Goal: Task Accomplishment & Management: Use online tool/utility

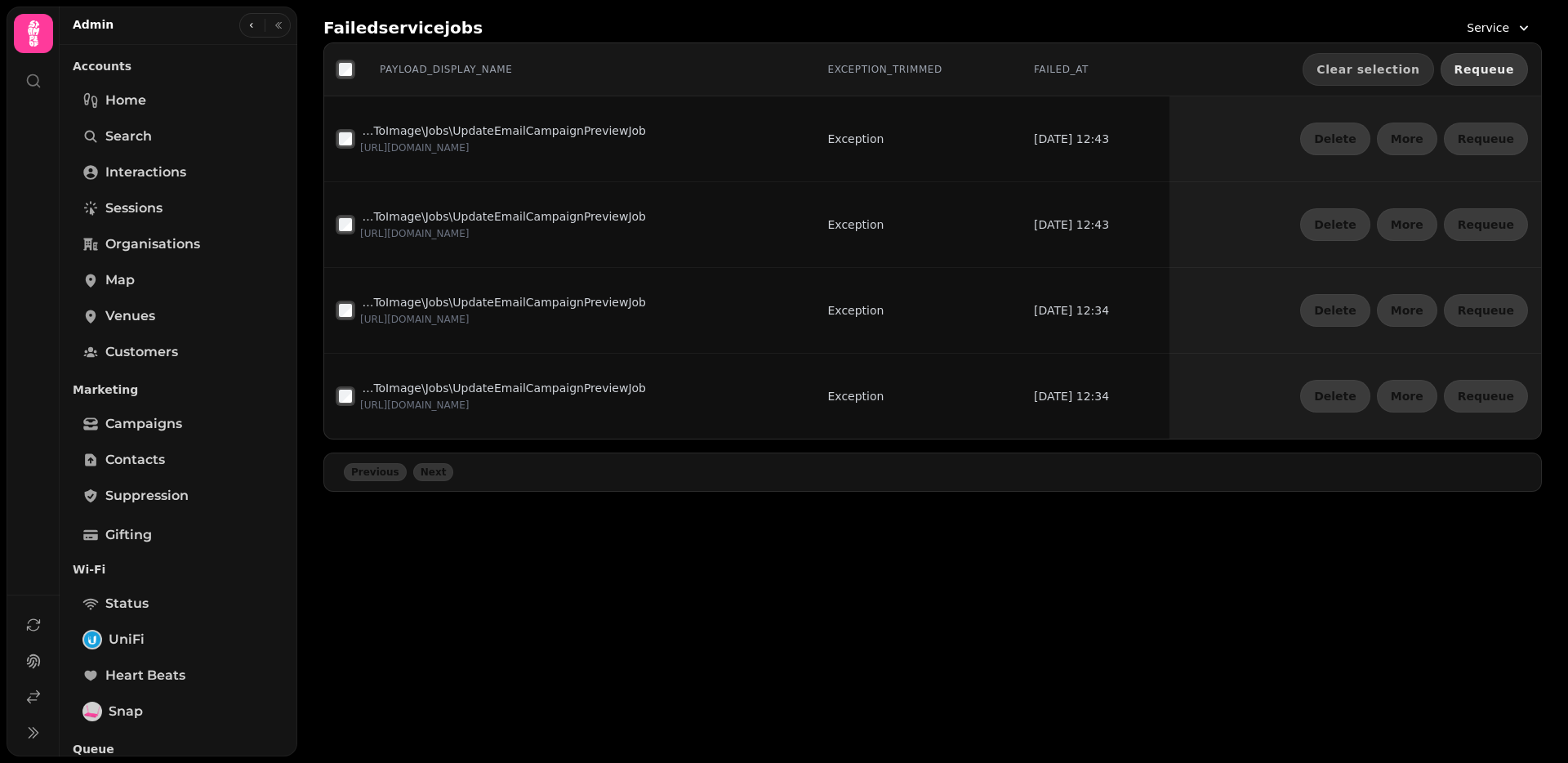
drag, startPoint x: 1474, startPoint y: 69, endPoint x: 1363, endPoint y: 78, distance: 111.4
click at [1473, 69] on span "Requeue" at bounding box center [1484, 69] width 60 height 11
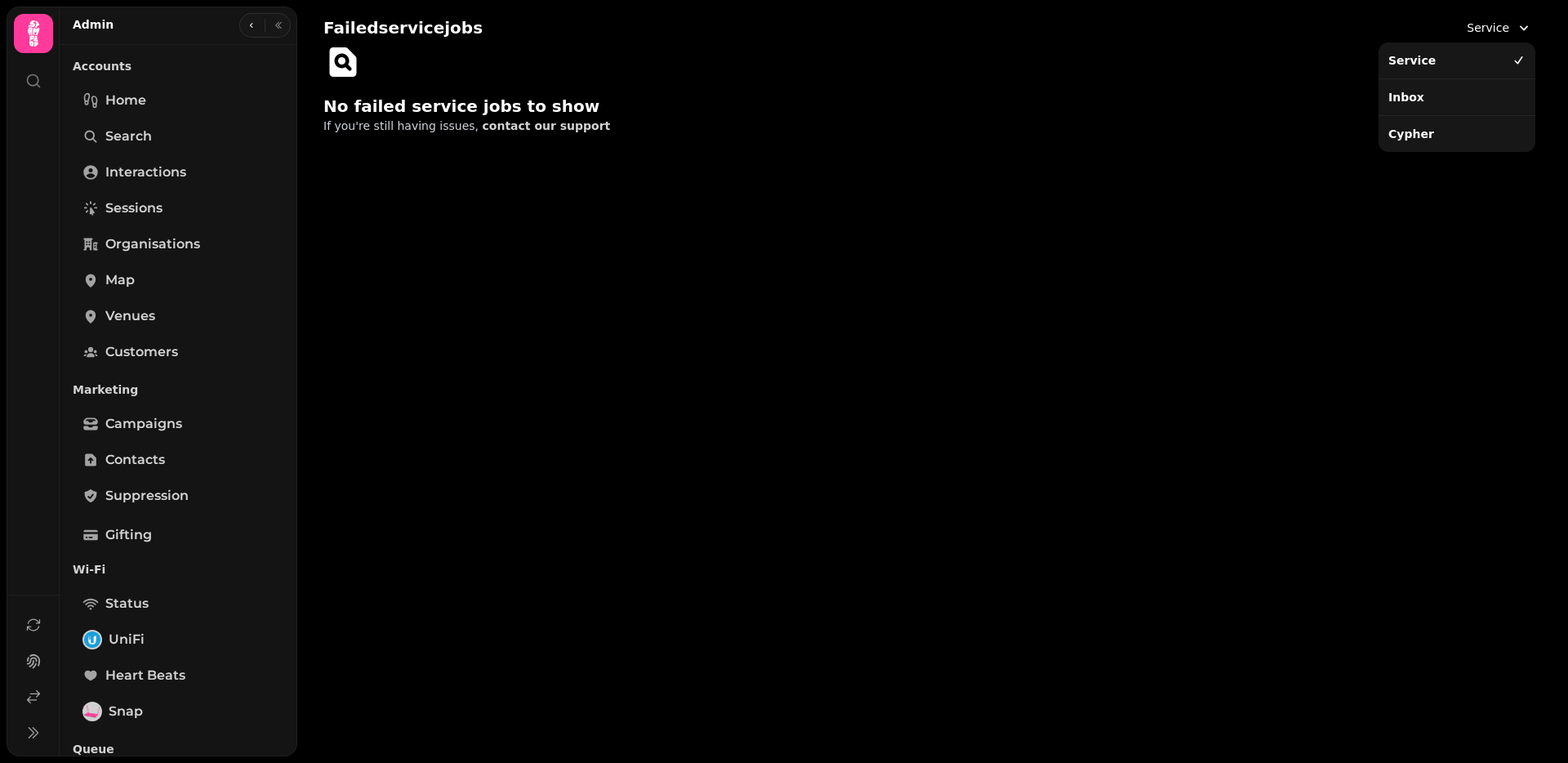
click at [1516, 27] on icon "button" at bounding box center [1524, 27] width 16 height 16
drag, startPoint x: 1398, startPoint y: 105, endPoint x: 1404, endPoint y: 98, distance: 9.2
click at [1398, 105] on div "Inbox" at bounding box center [1456, 97] width 150 height 29
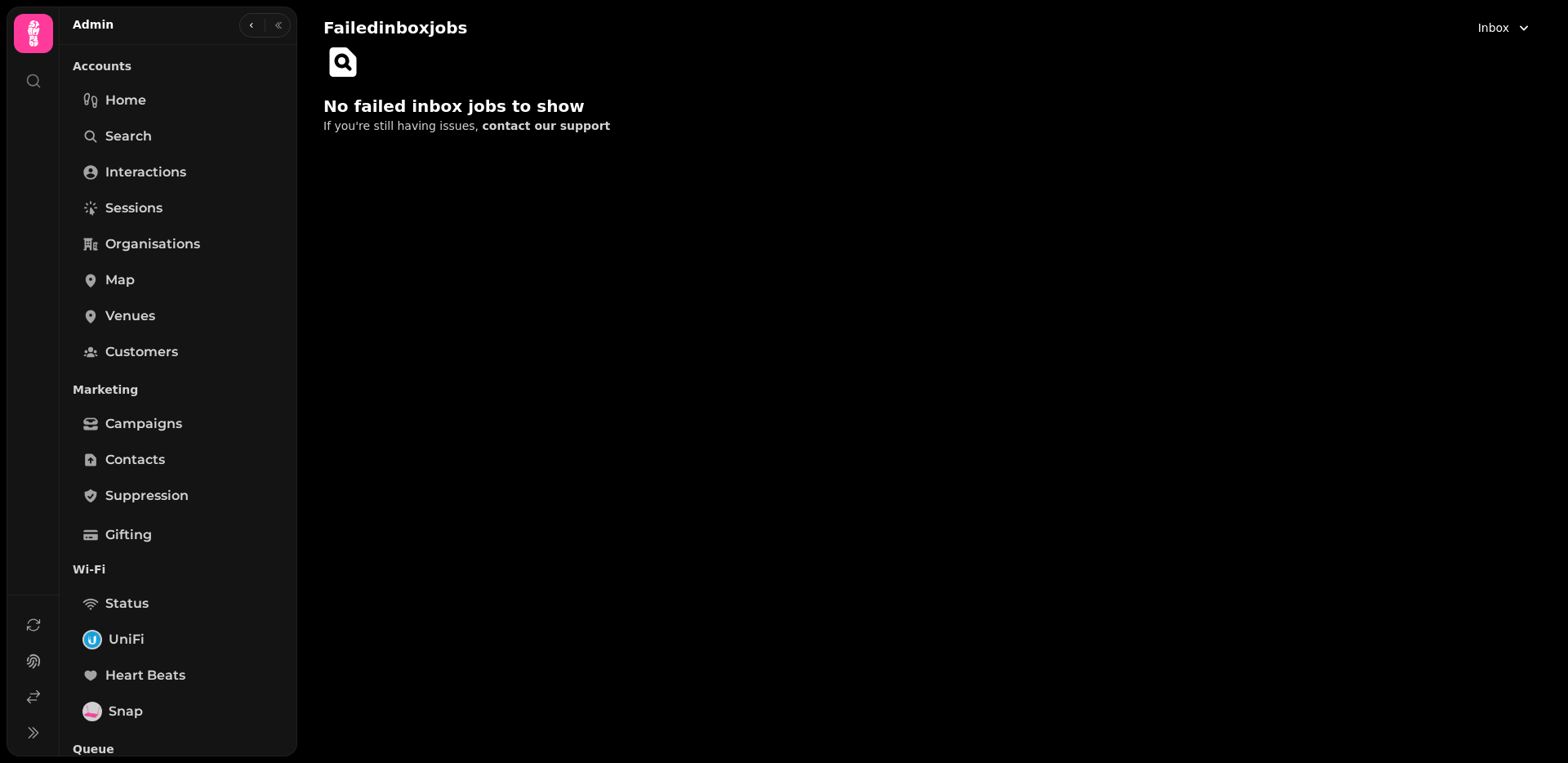
click at [1512, 24] on button "Inbox" at bounding box center [1506, 27] width 74 height 29
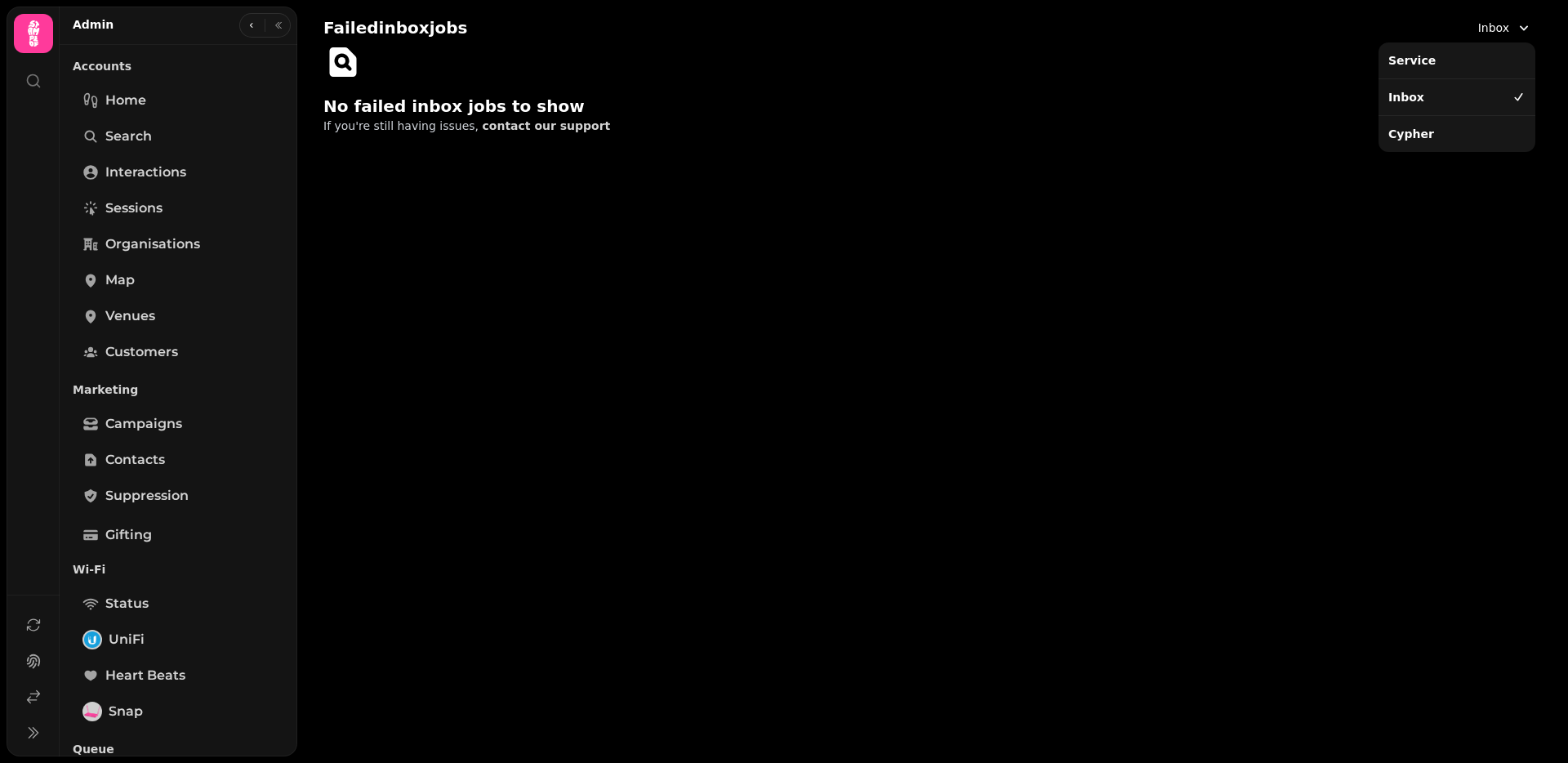
click at [1449, 129] on div "Cypher" at bounding box center [1456, 133] width 150 height 29
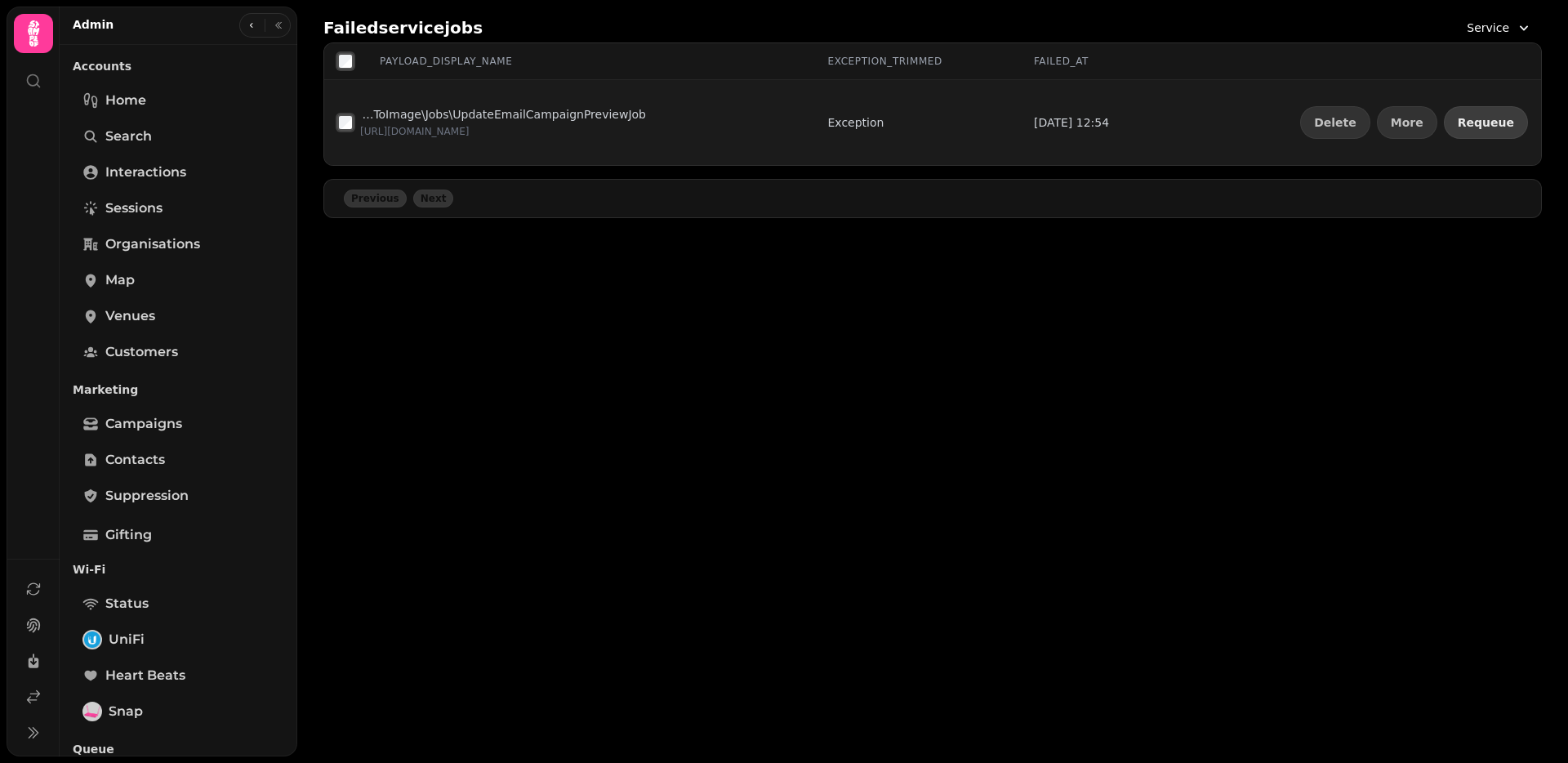
drag, startPoint x: 1514, startPoint y: 122, endPoint x: 1494, endPoint y: 125, distance: 20.2
click at [1513, 122] on button "Requeue" at bounding box center [1486, 122] width 84 height 33
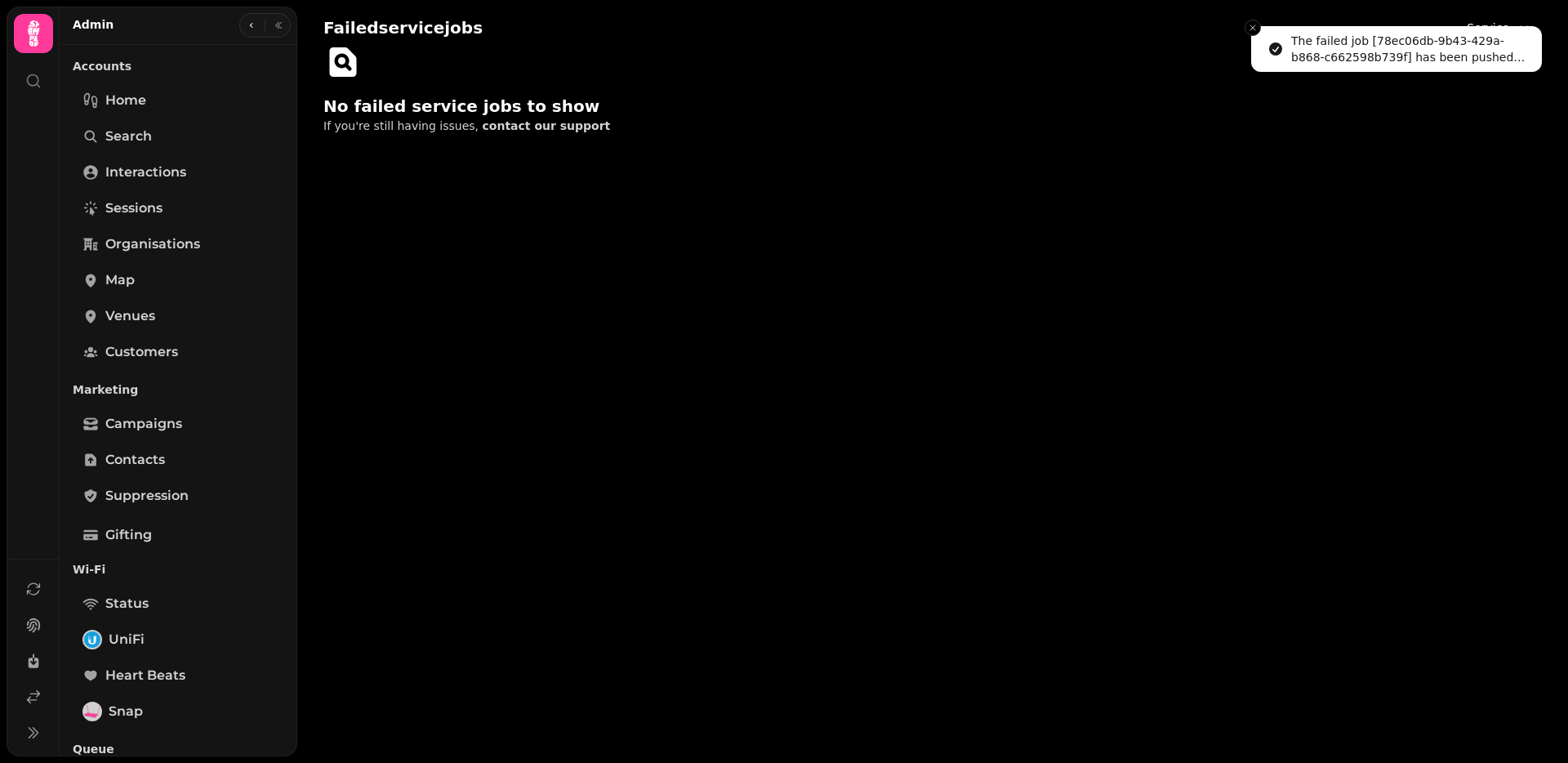
click at [1478, 27] on li "The failed job [78ec06db-9b43-429a-b868-c662598b739f] has been pushed back onto…" at bounding box center [1396, 49] width 291 height 45
click at [1252, 27] on icon "Close toast" at bounding box center [1253, 27] width 9 height 9
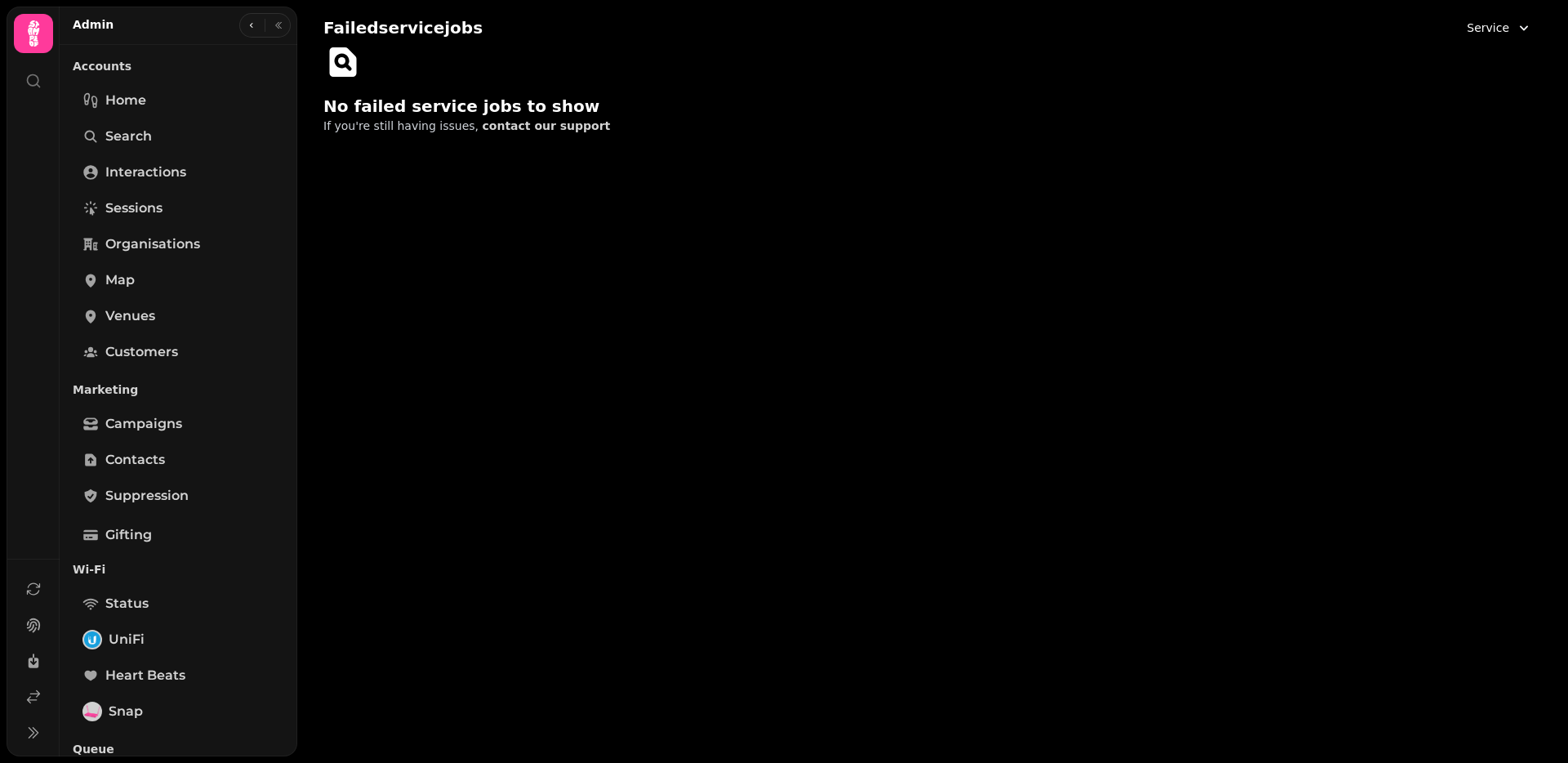
click at [1474, 28] on span "Service" at bounding box center [1488, 27] width 43 height 16
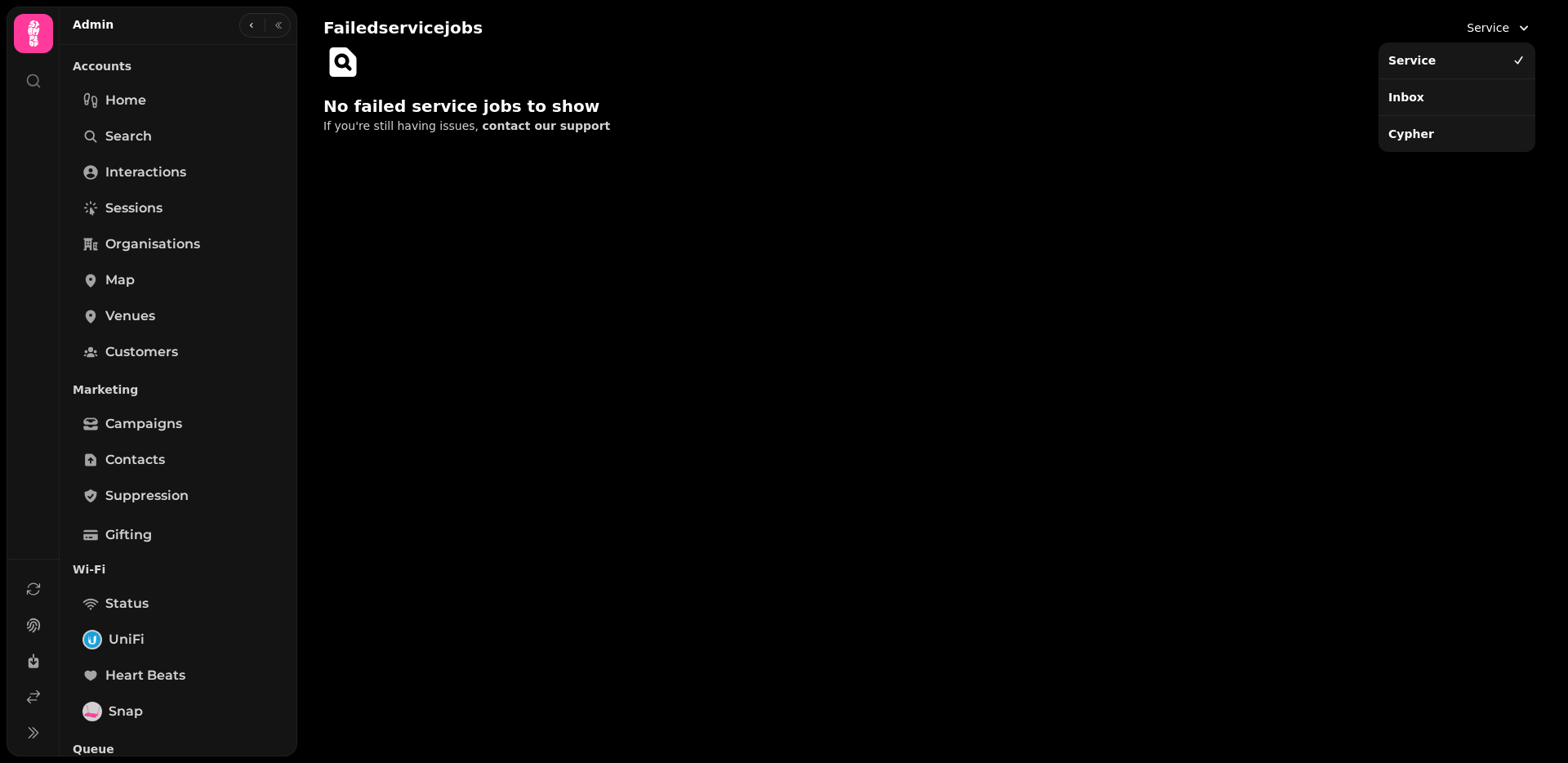
click at [1437, 98] on div "Inbox" at bounding box center [1456, 97] width 150 height 29
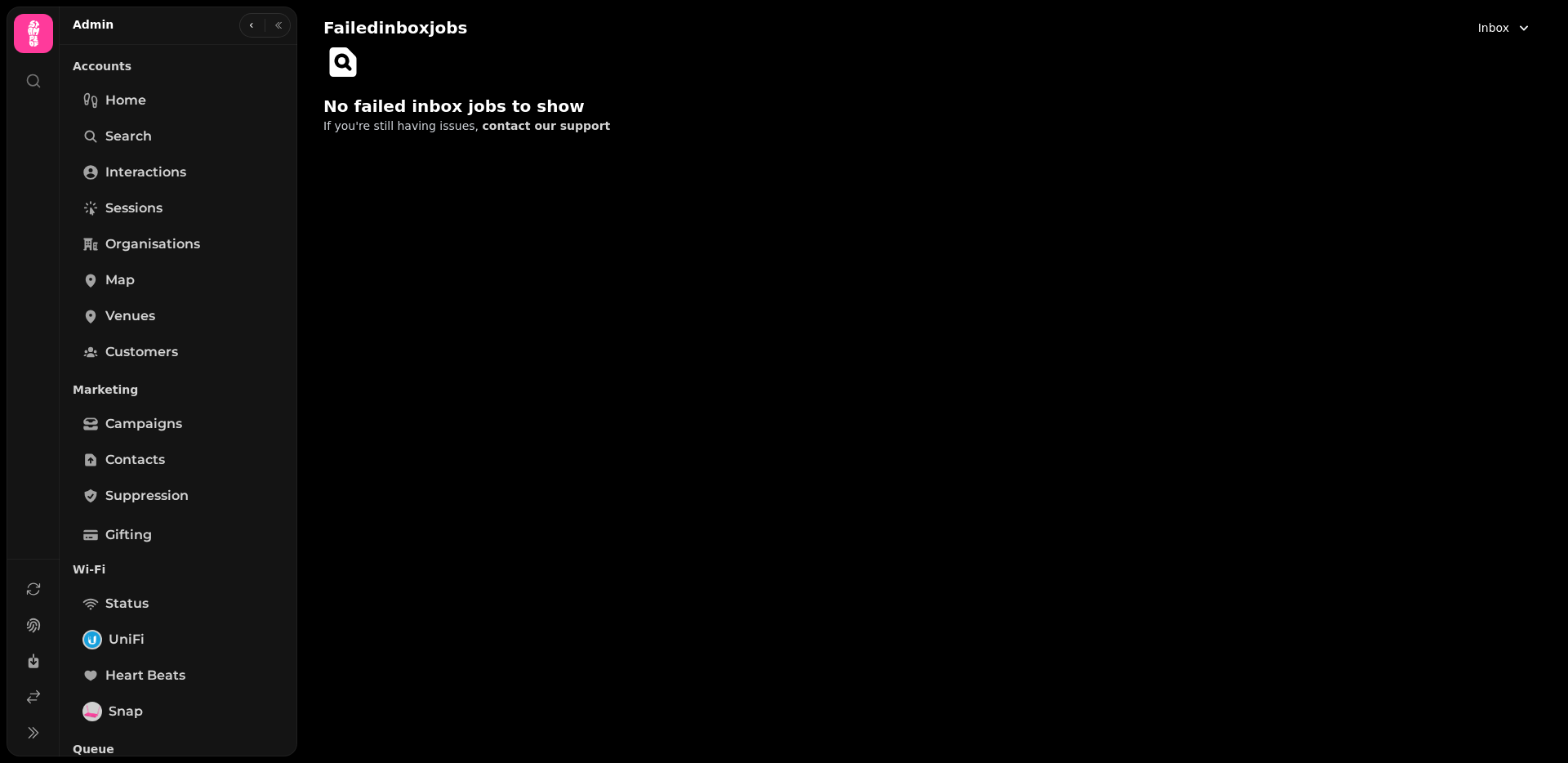
click at [1493, 31] on span "Inbox" at bounding box center [1493, 27] width 31 height 16
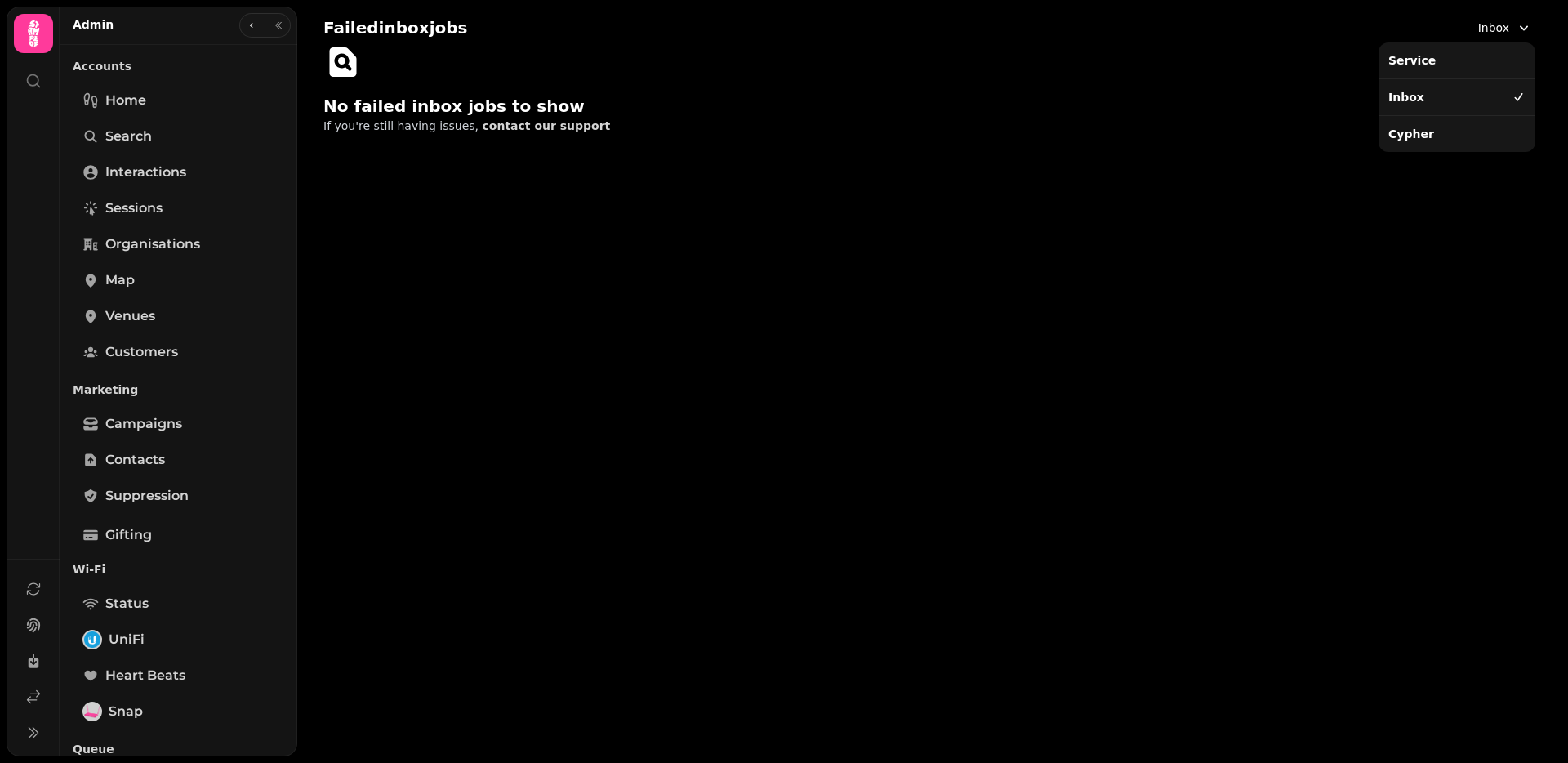
click at [1431, 132] on div "Cypher" at bounding box center [1456, 133] width 150 height 29
